Goal: Task Accomplishment & Management: Use online tool/utility

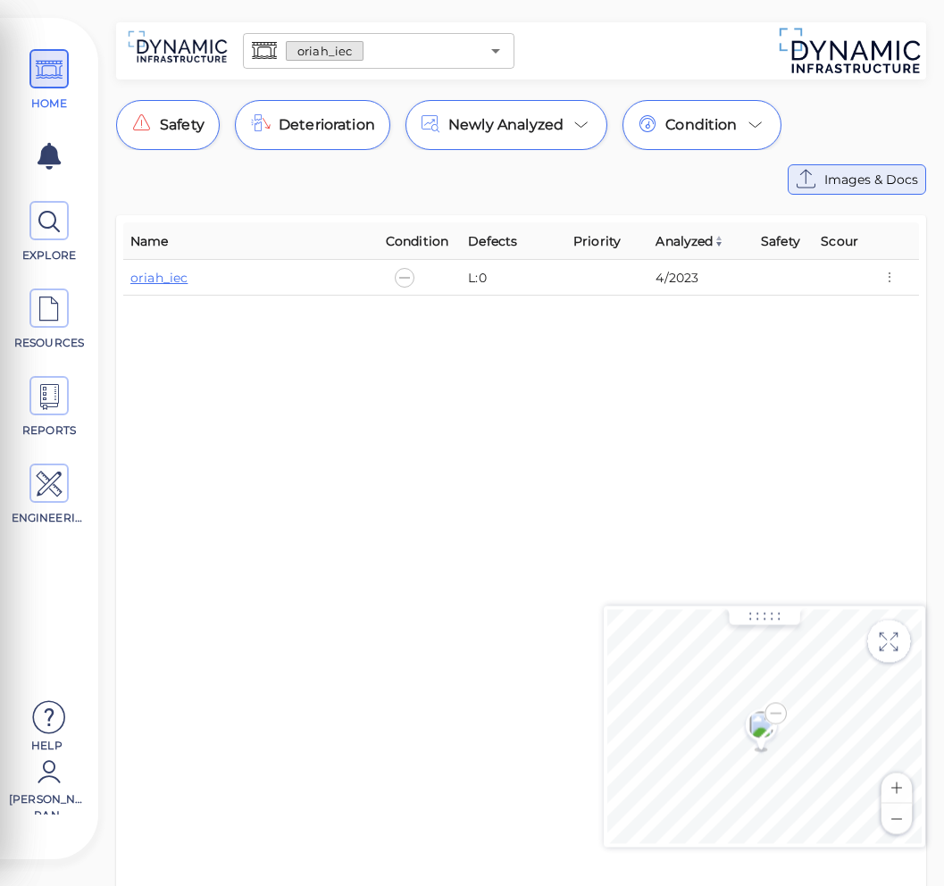
click at [816, 175] on icon at bounding box center [806, 179] width 29 height 29
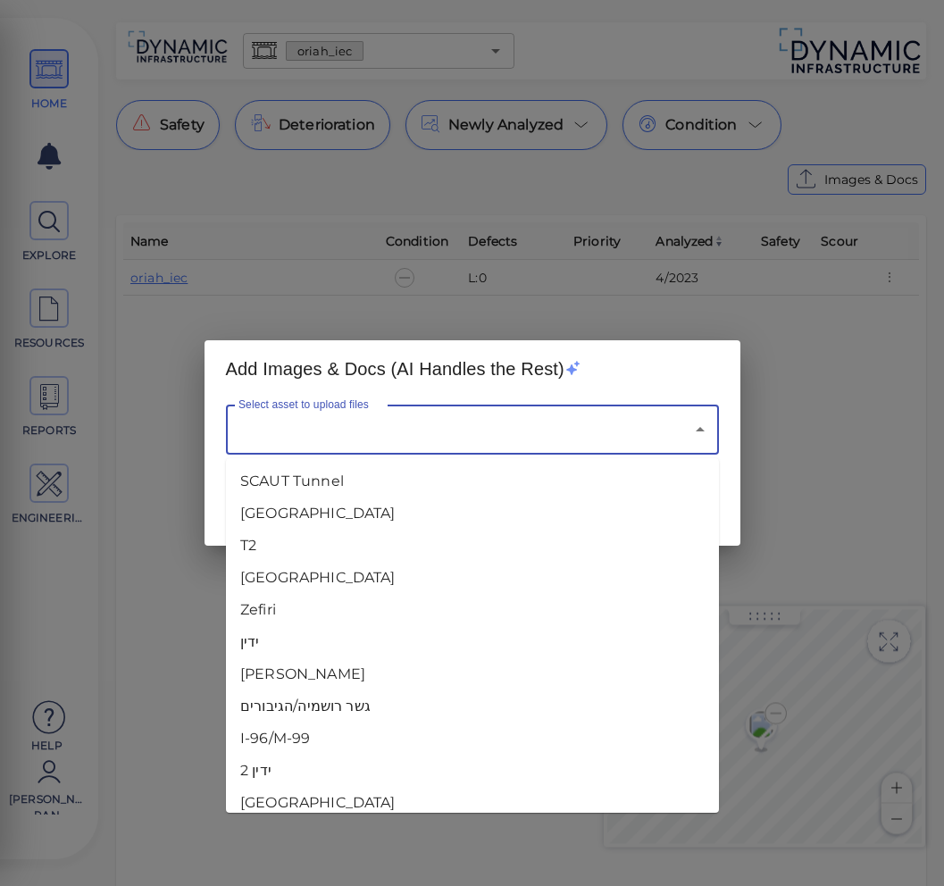
click at [452, 425] on input "Select asset to upload files" at bounding box center [447, 429] width 427 height 34
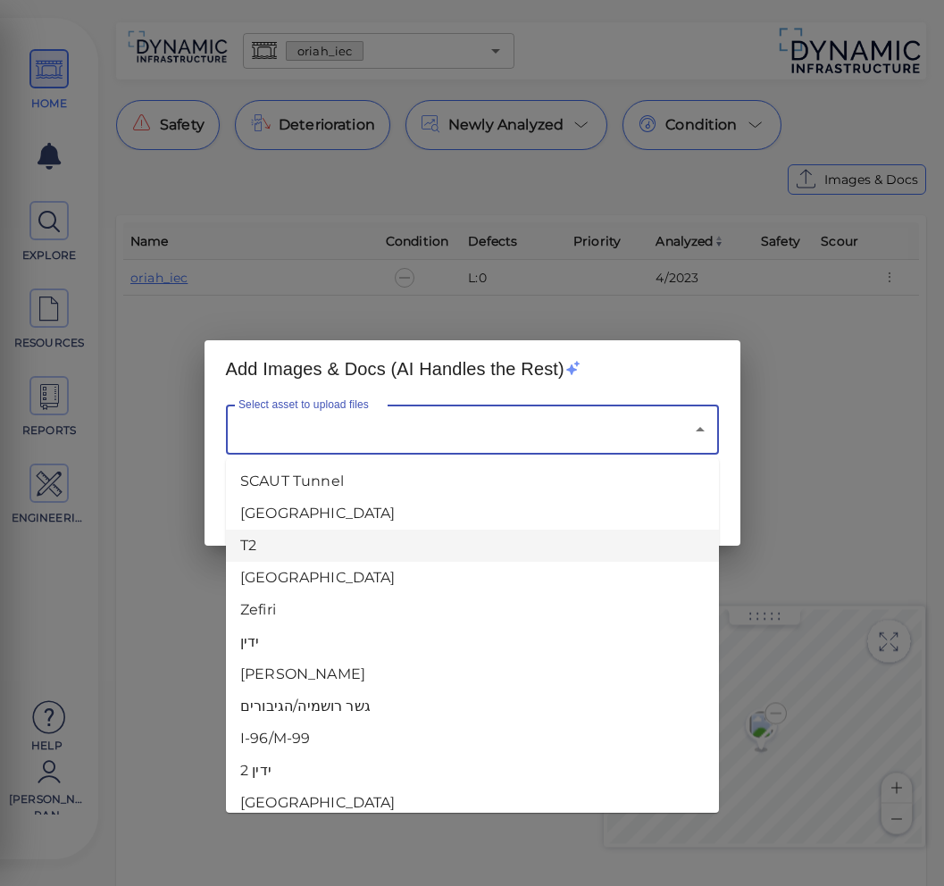
click at [395, 540] on li "T2" at bounding box center [472, 545] width 493 height 32
type input "T2"
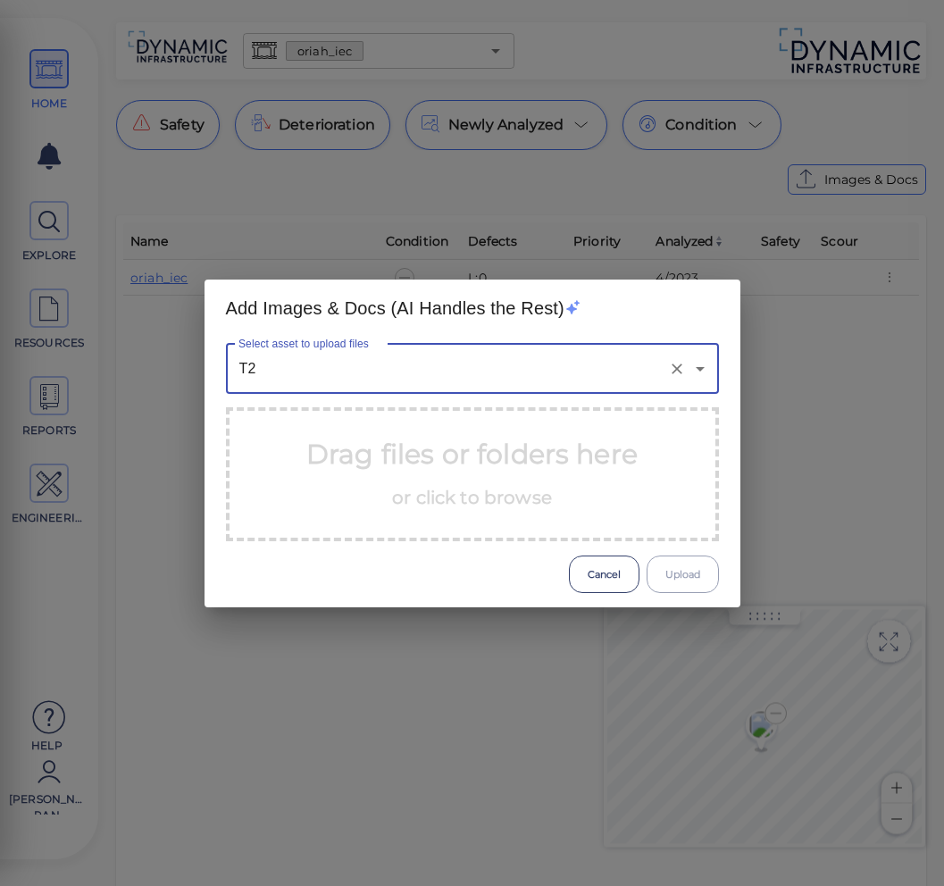
click at [400, 504] on span "or click to browse" at bounding box center [472, 497] width 160 height 21
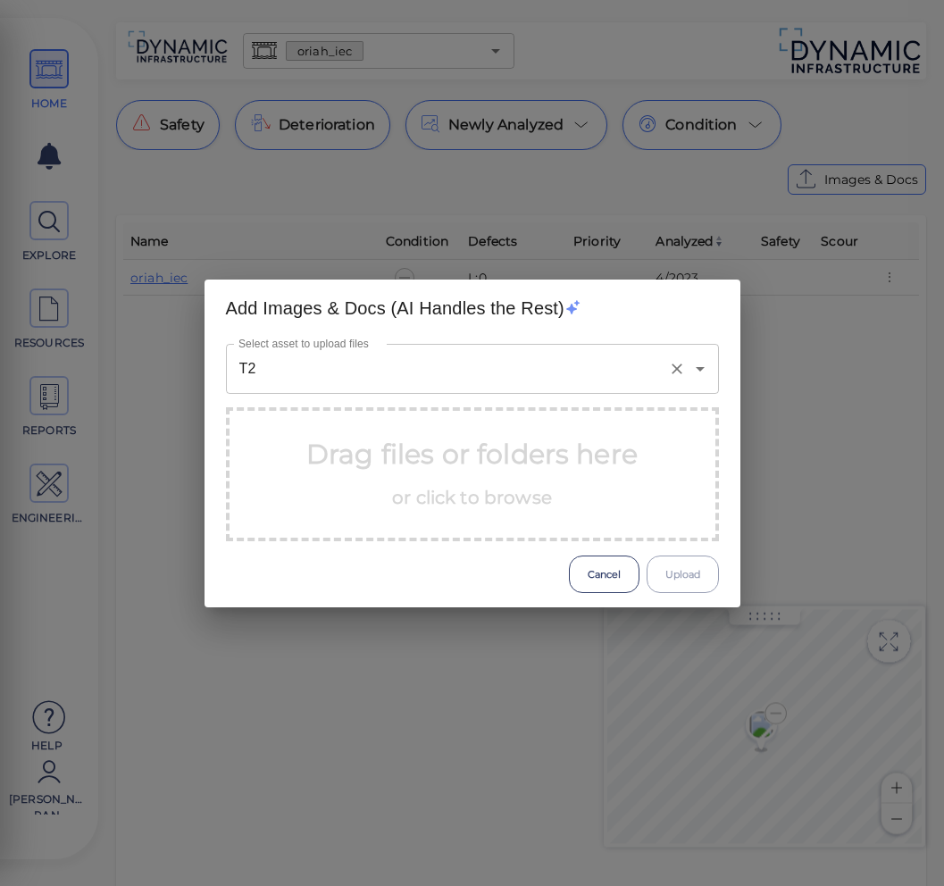
click at [560, 377] on input "T2" at bounding box center [447, 369] width 427 height 34
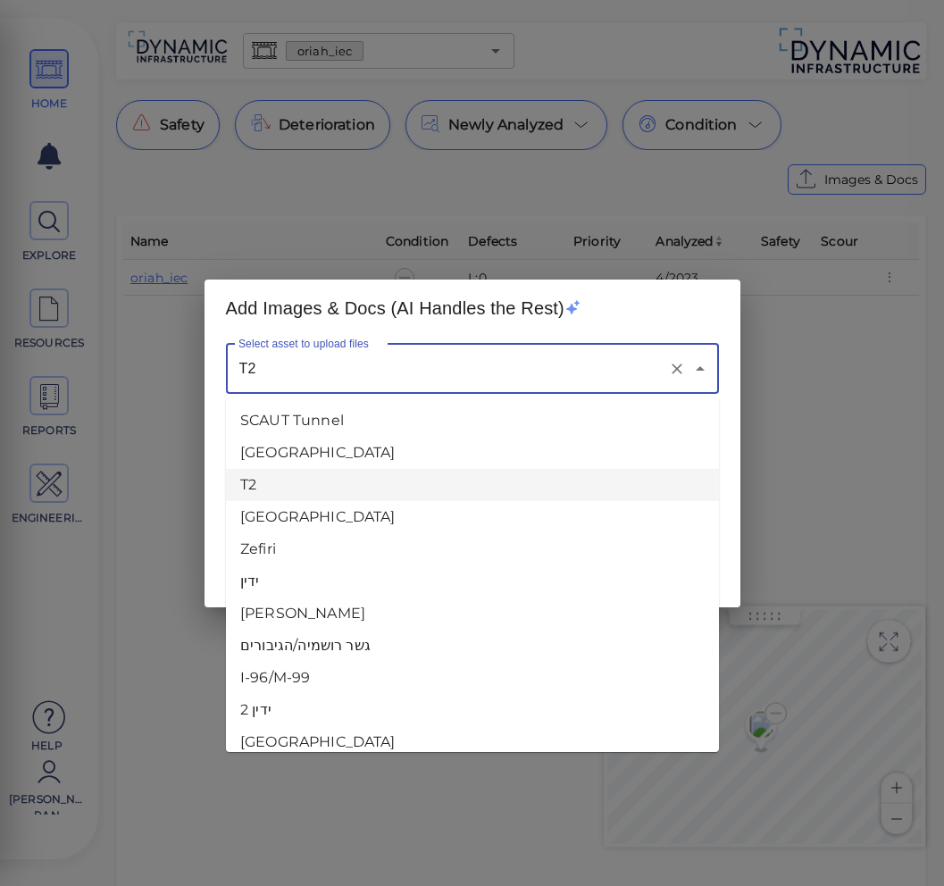
click at [24, 362] on div "Add Images & Docs (AI Handles the Rest) Select asset to upload files T2 Select …" at bounding box center [472, 443] width 944 height 886
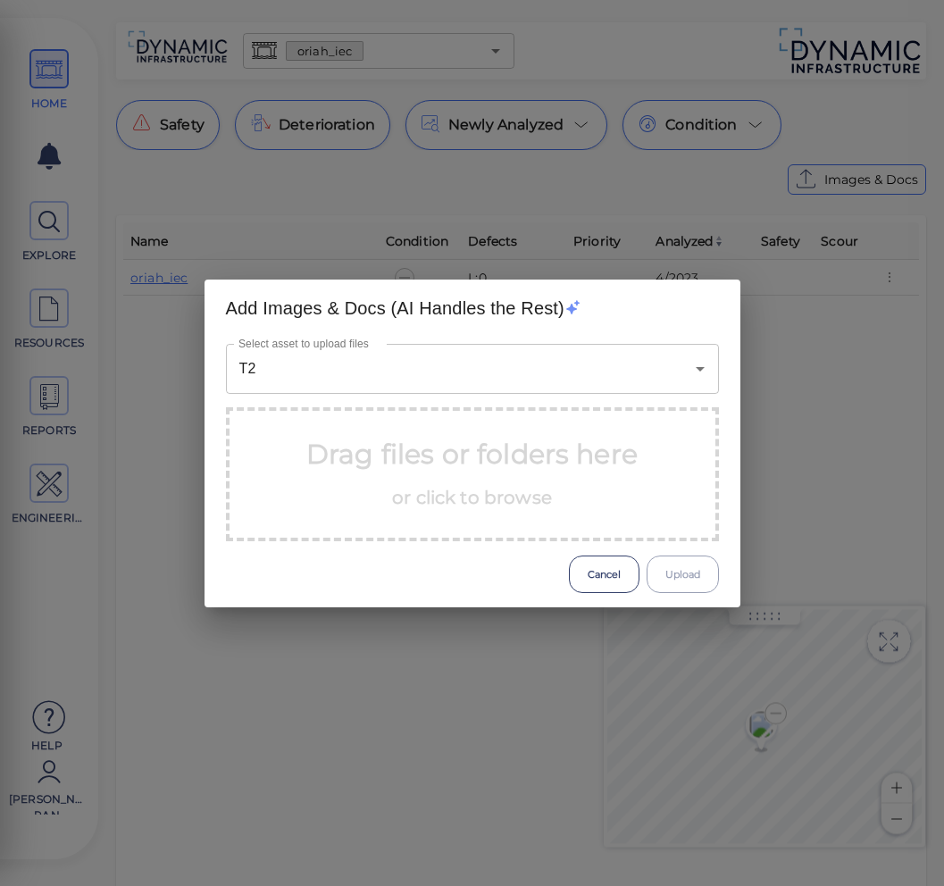
click at [34, 348] on div "Add Images & Docs (AI Handles the Rest) Select asset to upload files T2 Select …" at bounding box center [472, 443] width 944 height 886
click at [43, 321] on div "Add Images & Docs (AI Handles the Rest) Select asset to upload files T2 Select …" at bounding box center [472, 443] width 944 height 886
click at [620, 587] on button "Cancel" at bounding box center [604, 573] width 71 height 37
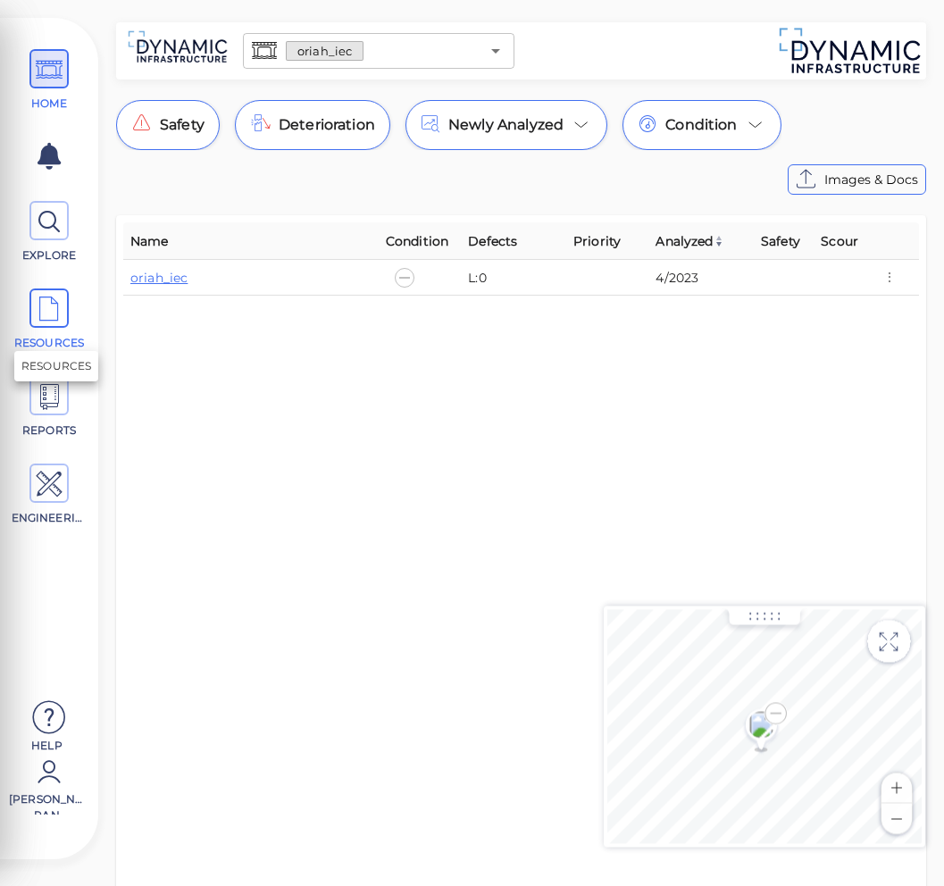
click at [47, 306] on icon at bounding box center [49, 309] width 27 height 40
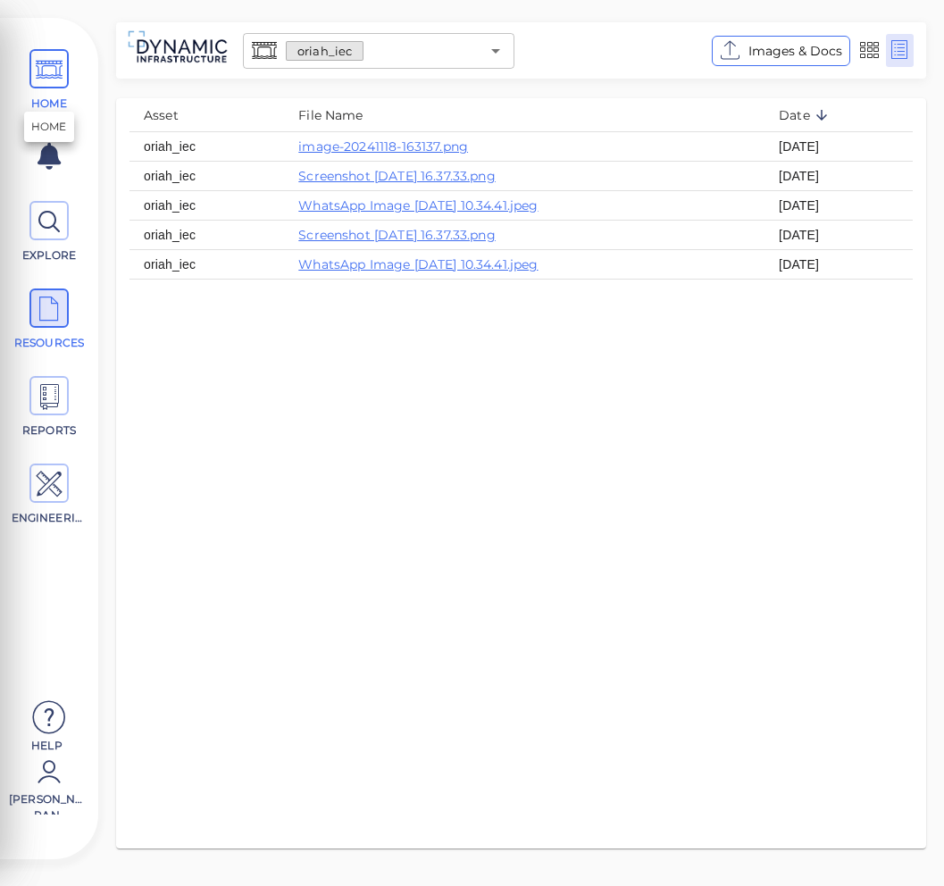
click at [47, 88] on icon at bounding box center [49, 70] width 27 height 40
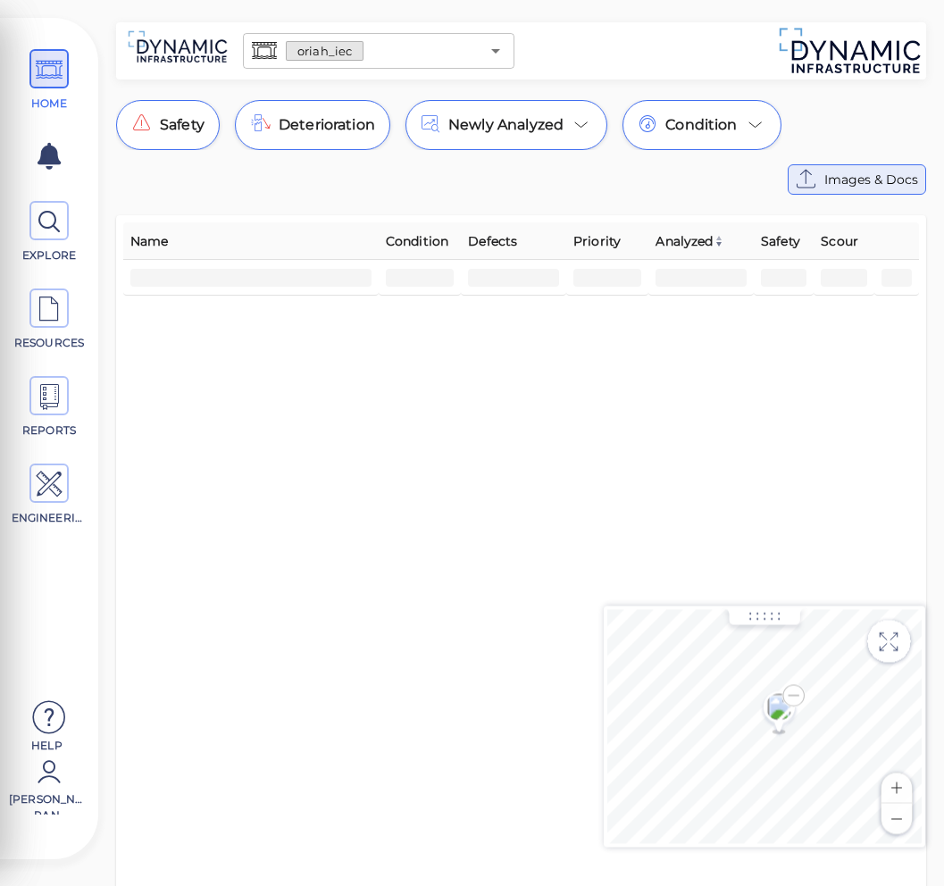
click at [823, 181] on div "Images & Docs" at bounding box center [856, 179] width 122 height 21
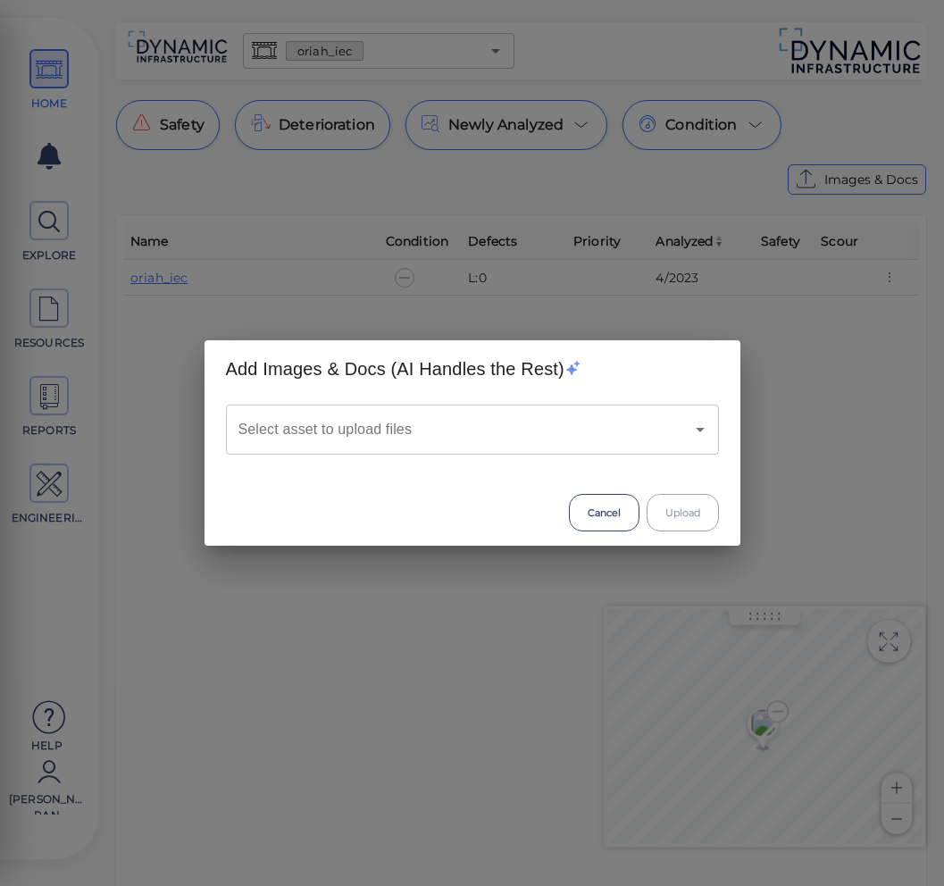
click at [468, 433] on input "Select asset to upload files" at bounding box center [447, 429] width 427 height 34
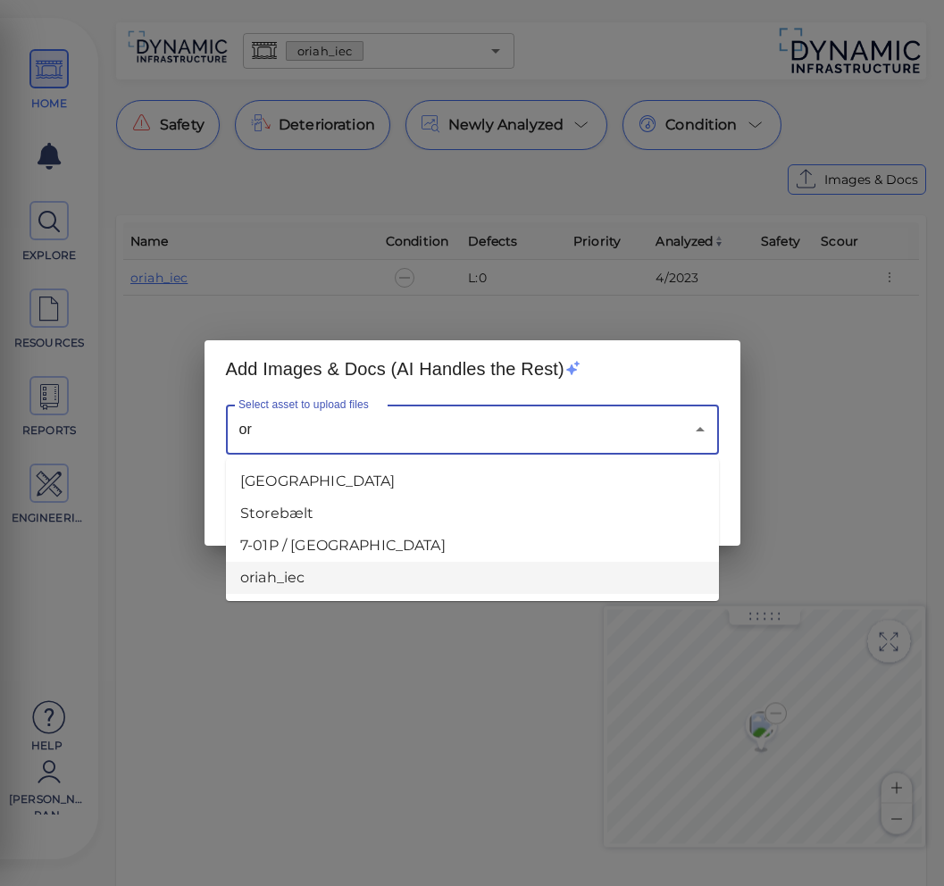
click at [354, 579] on li "oriah_iec" at bounding box center [472, 578] width 493 height 32
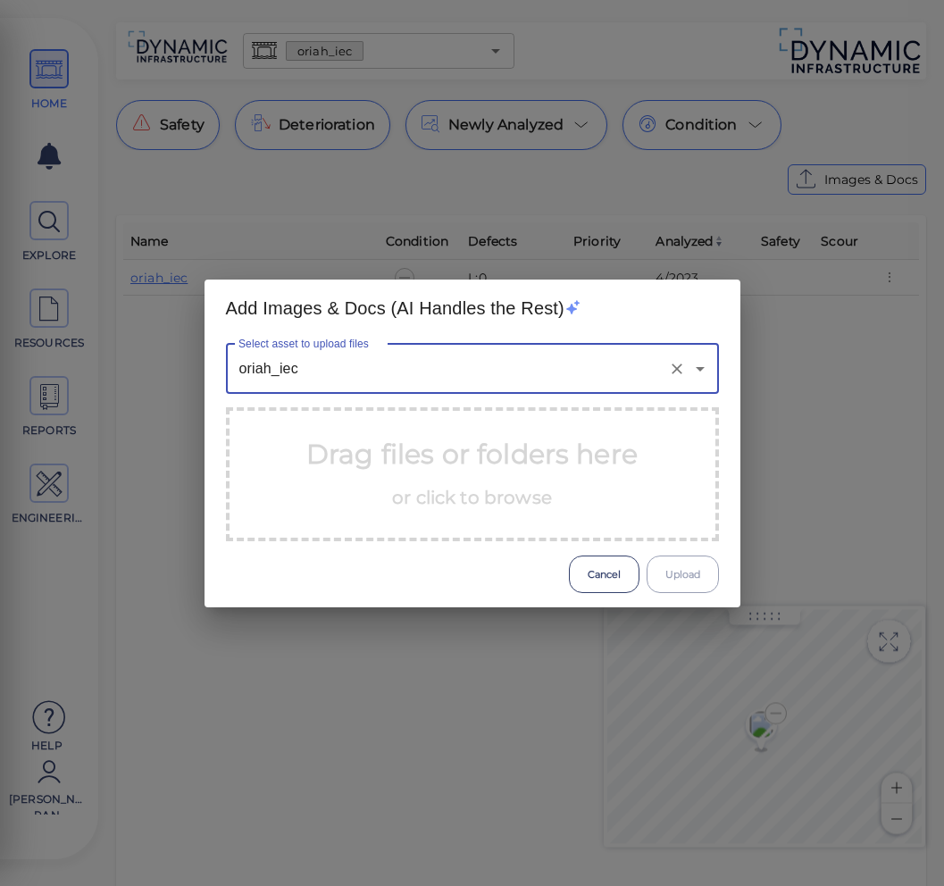
type input "oriah_iec"
click at [368, 512] on p "Drag files or folders here or click to browse" at bounding box center [471, 474] width 331 height 80
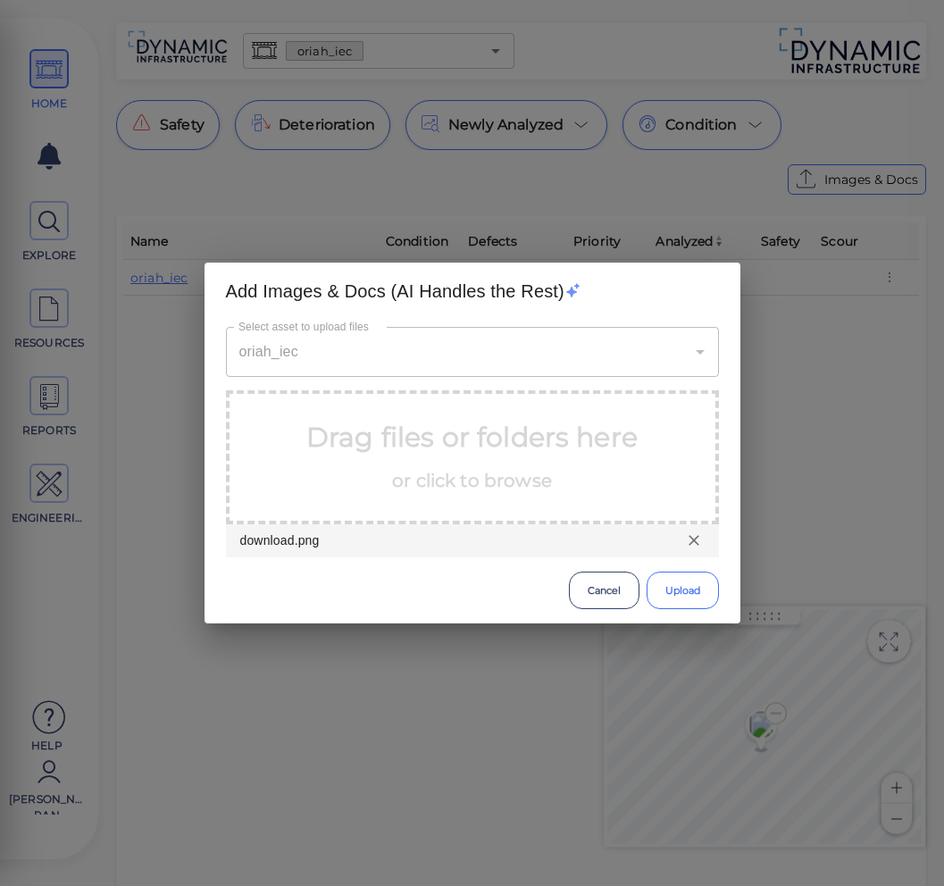
click at [680, 586] on button "Upload" at bounding box center [682, 589] width 72 height 37
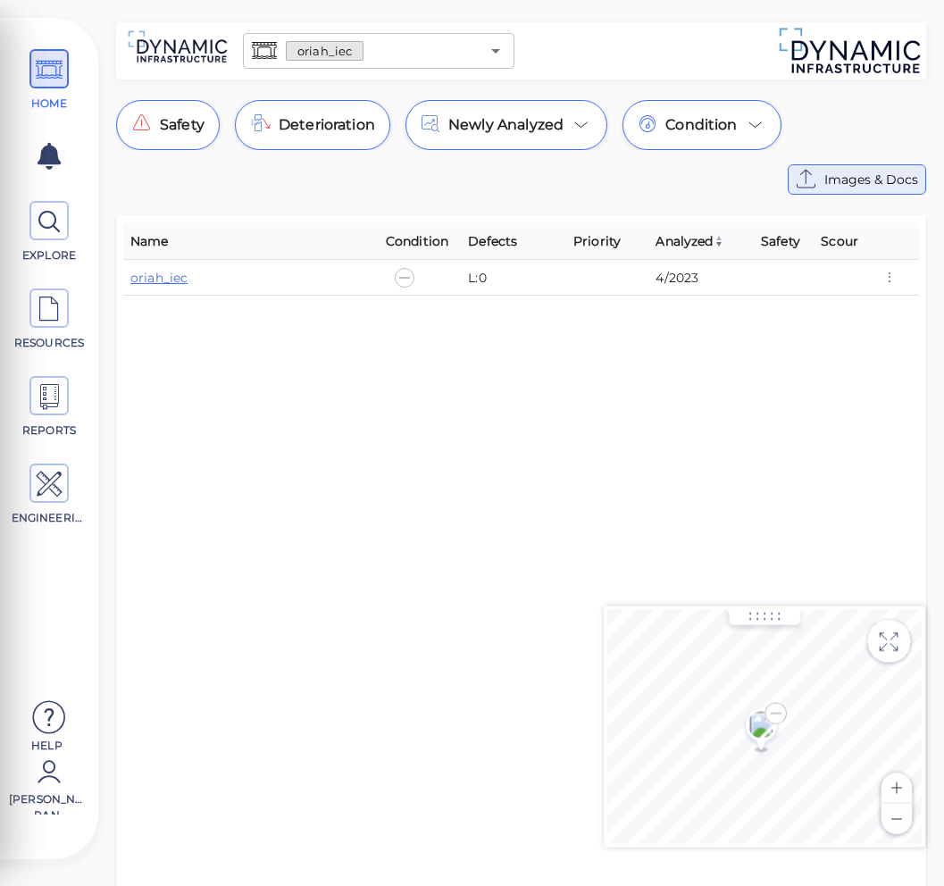
click at [892, 175] on span "Images & Docs" at bounding box center [871, 179] width 94 height 21
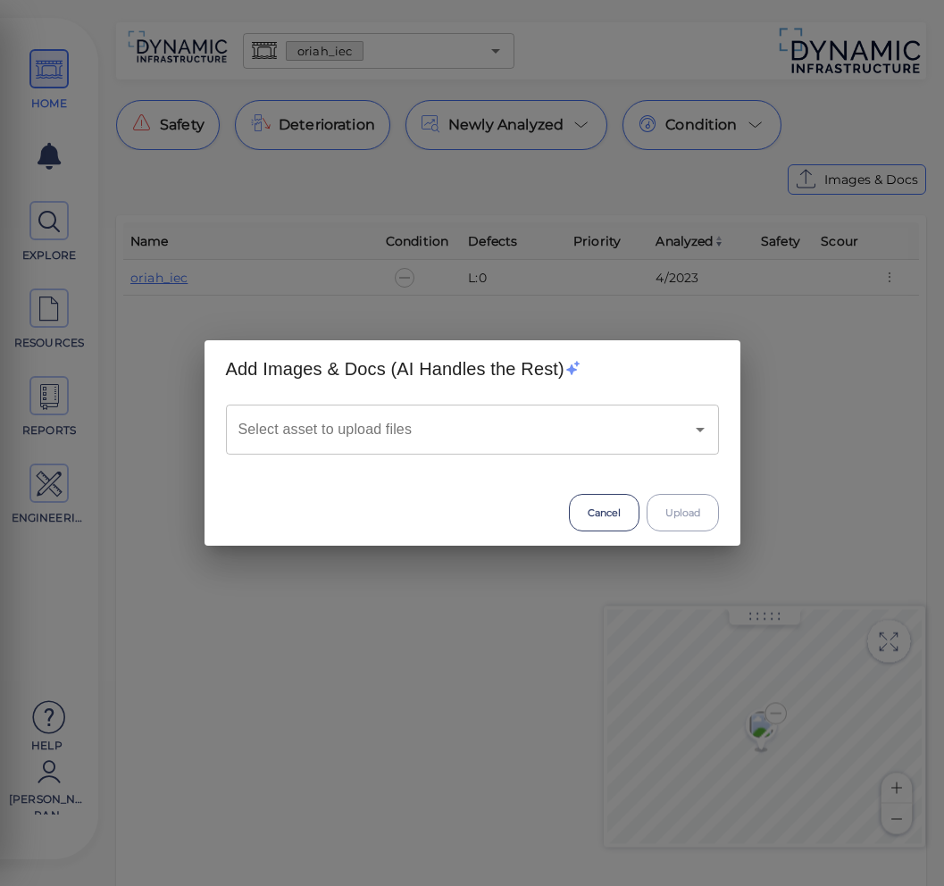
click at [524, 426] on input "Select asset to upload files" at bounding box center [447, 429] width 427 height 34
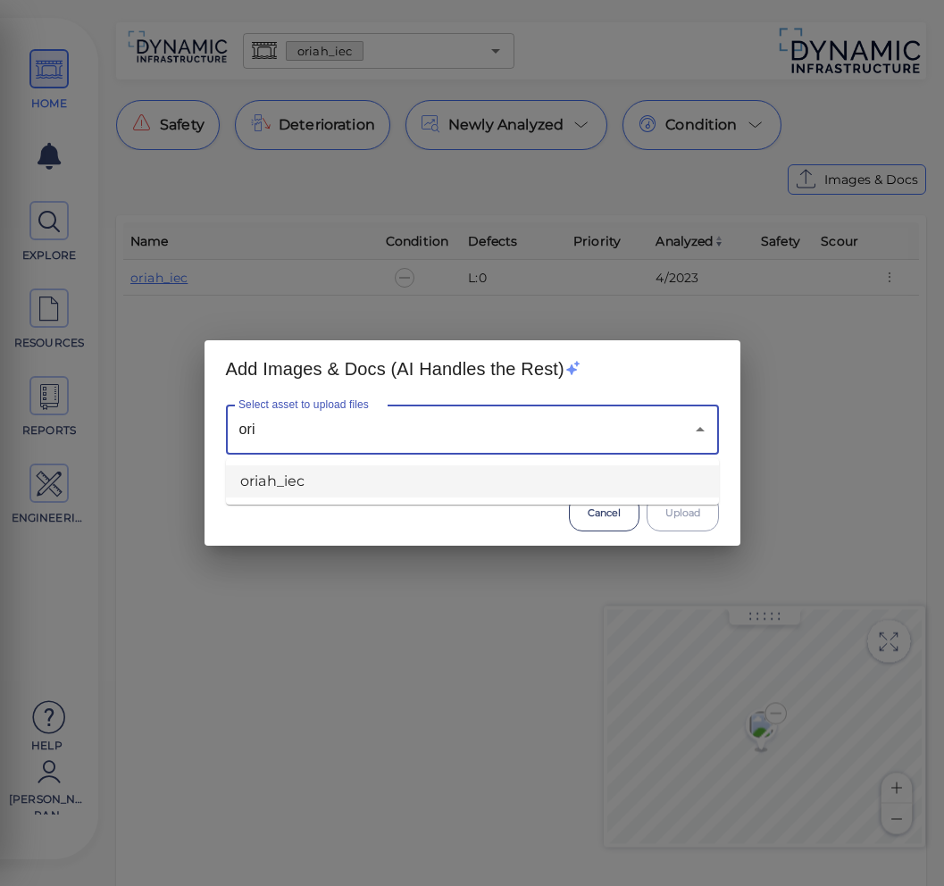
click at [412, 493] on li "oriah_iec" at bounding box center [472, 481] width 493 height 32
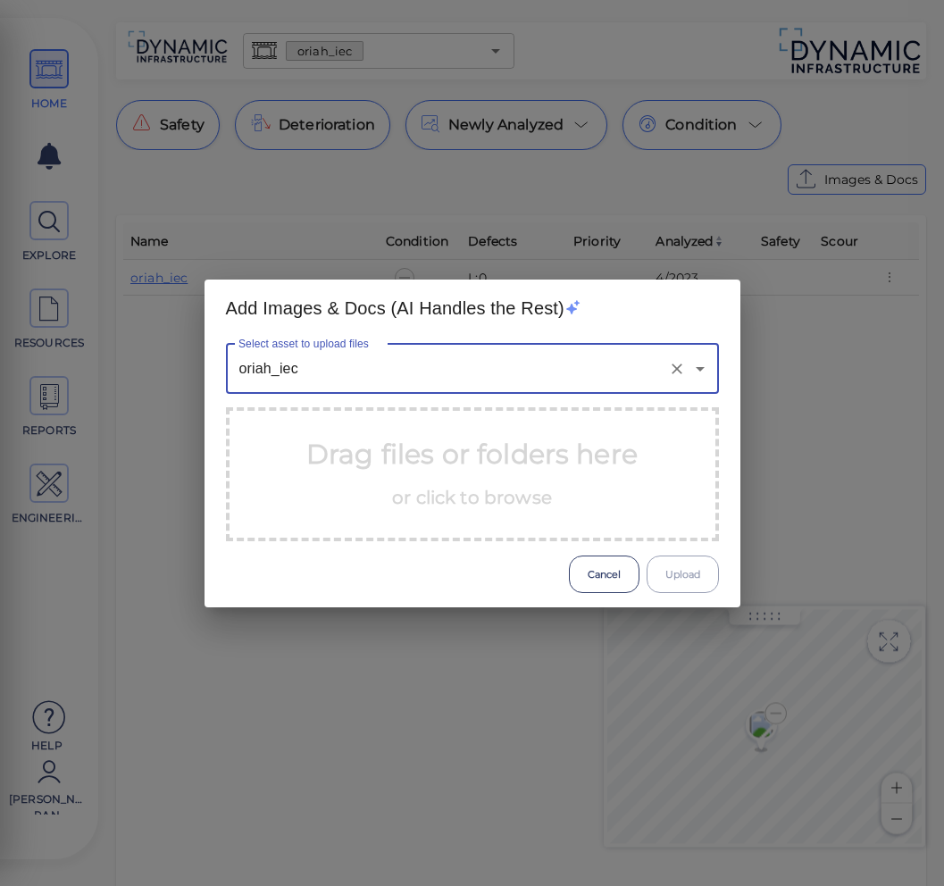
type input "oriah_iec"
click at [412, 493] on span "or click to browse" at bounding box center [472, 497] width 160 height 21
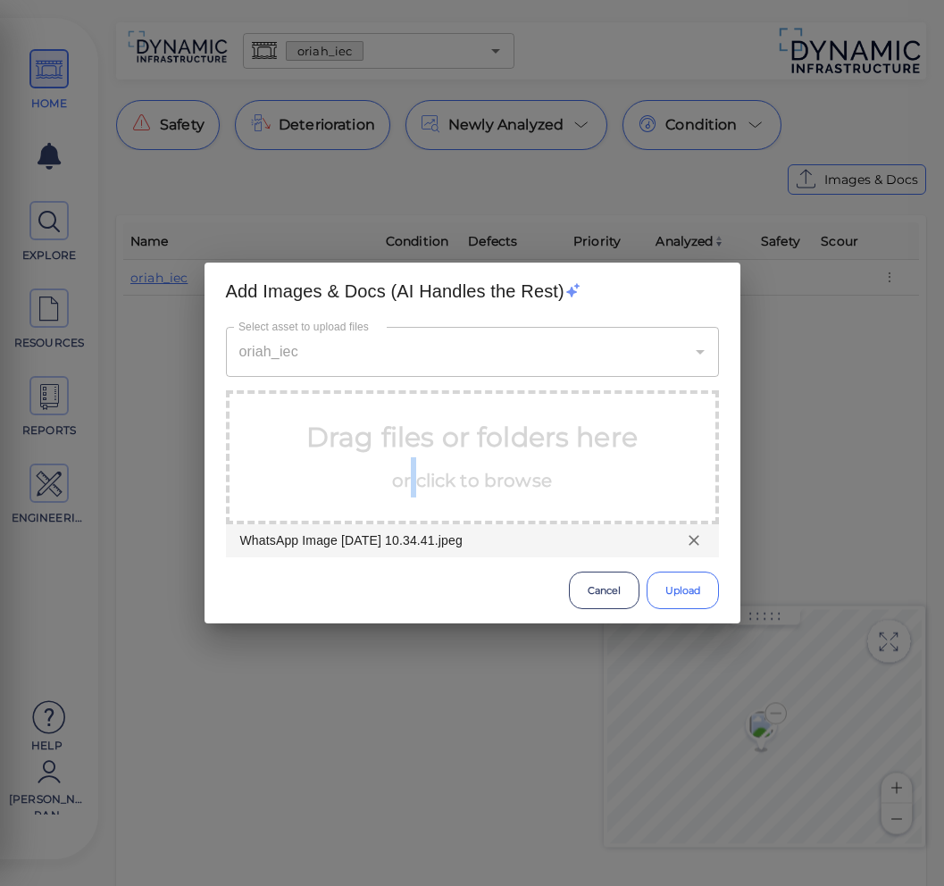
click at [668, 585] on button "Upload" at bounding box center [682, 589] width 72 height 37
